Goal: Register for event/course

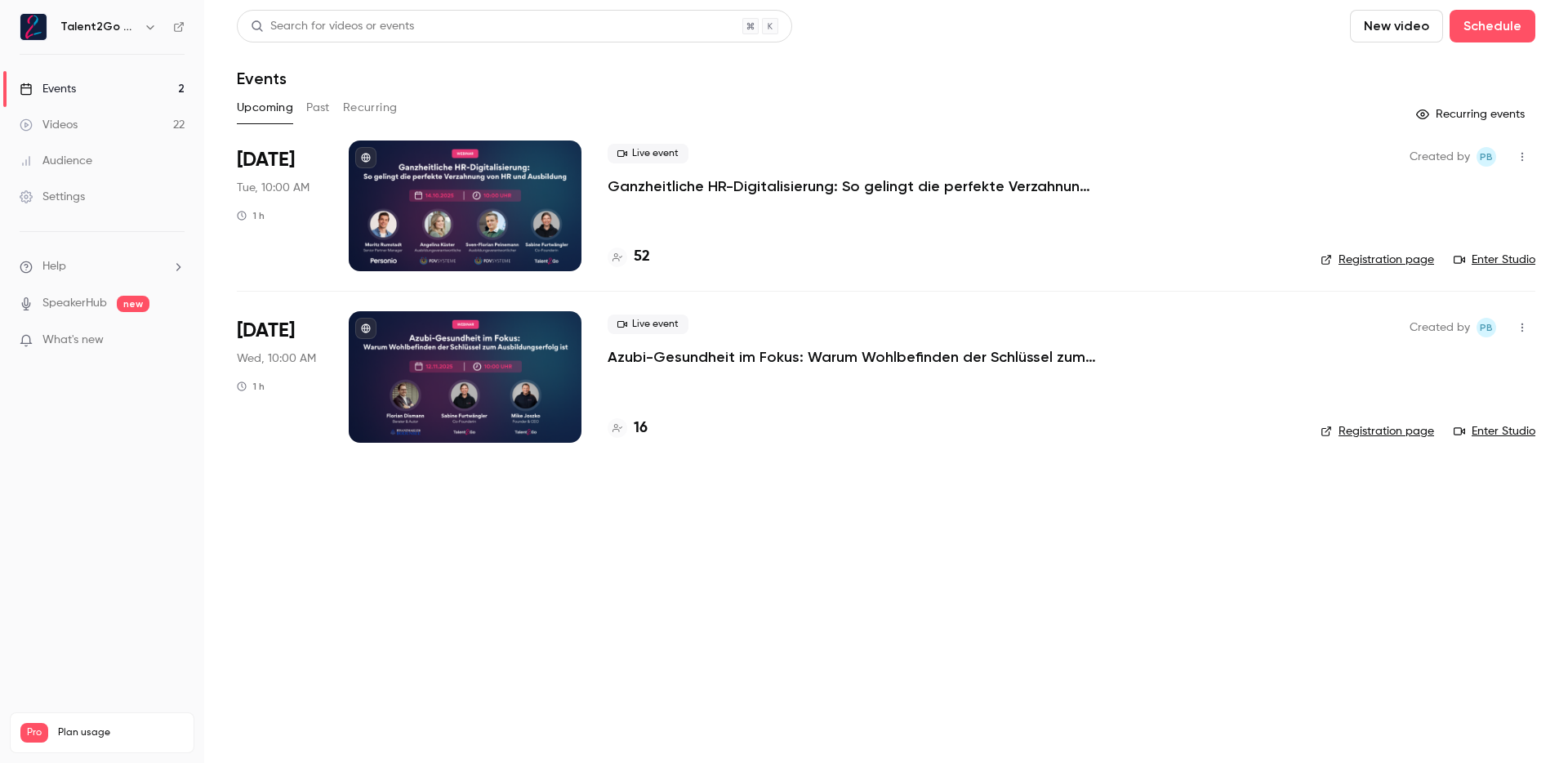
click at [1183, 242] on div "Live event Ganzheitliche HR-Digitalisierung: So gelingt die perfekte Verzahnung…" at bounding box center [951, 205] width 687 height 130
click at [129, 170] on link "Audience" at bounding box center [101, 160] width 204 height 36
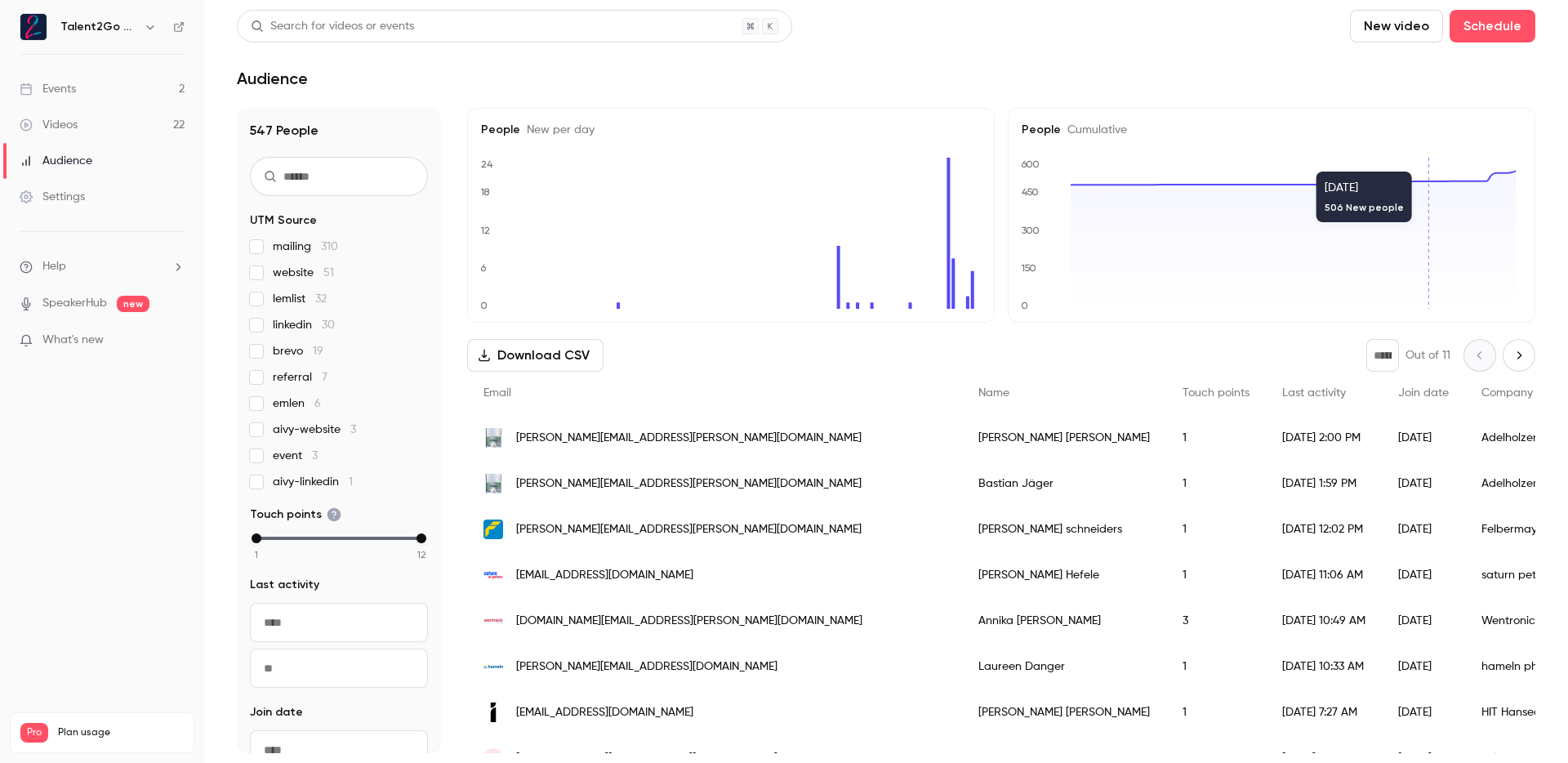
click at [1070, 45] on header "Search for videos or events New video Schedule Audience" at bounding box center [886, 48] width 1298 height 78
